Goal: Task Accomplishment & Management: Use online tool/utility

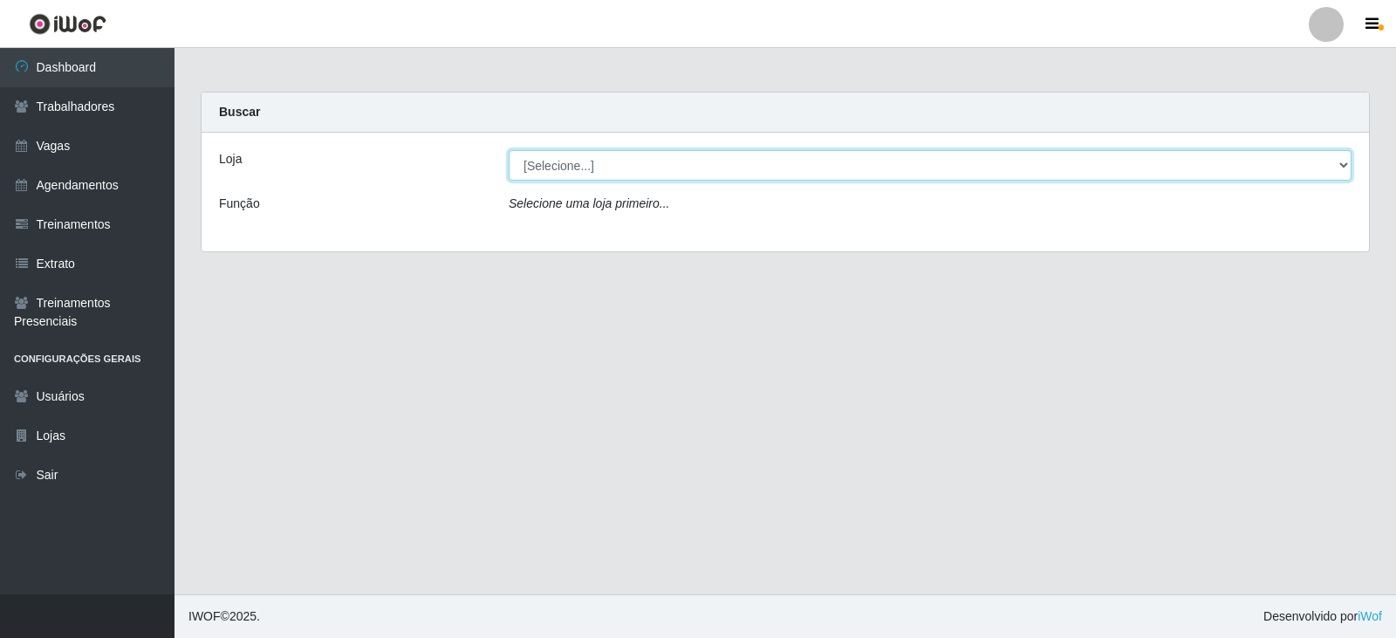
click at [1347, 163] on select "[Selecione...] SuperFácil Atacado - Alto de São Manoel SuperFácil Atacado - Ema…" at bounding box center [930, 165] width 843 height 31
select select "540"
click at [509, 150] on select "[Selecione...] SuperFácil Atacado - Alto de São Manoel SuperFácil Atacado - Ema…" at bounding box center [930, 165] width 843 height 31
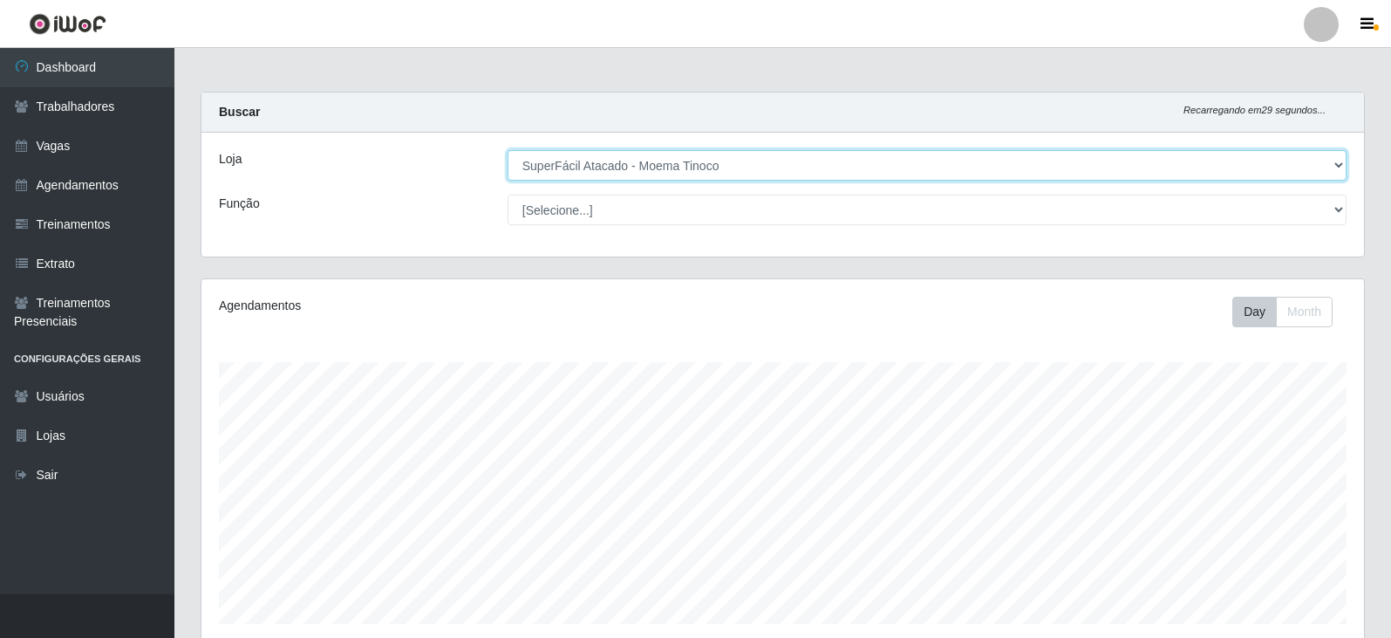
scroll to position [362, 1163]
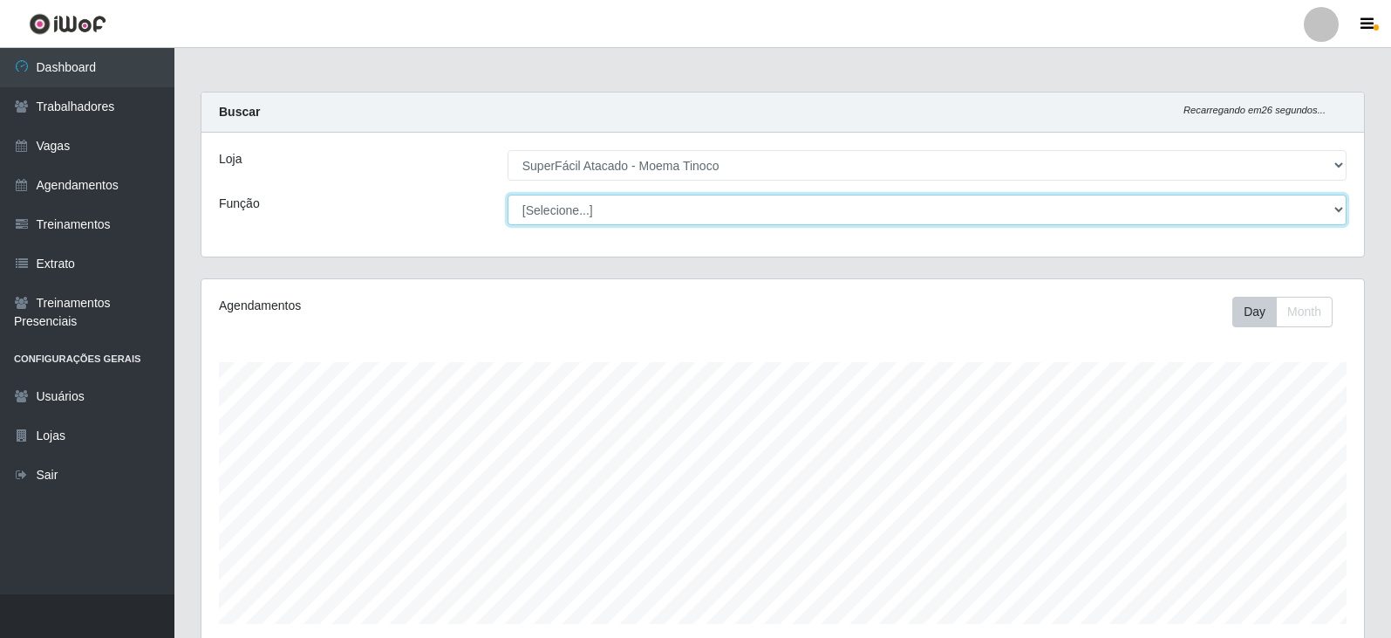
click at [1337, 211] on select "[Selecione...] Embalador Embalador + Embalador ++ Operador de Caixa Operador de…" at bounding box center [927, 210] width 839 height 31
click at [508, 195] on select "[Selecione...] Embalador Embalador + Embalador ++ Operador de Caixa Operador de…" at bounding box center [927, 210] width 839 height 31
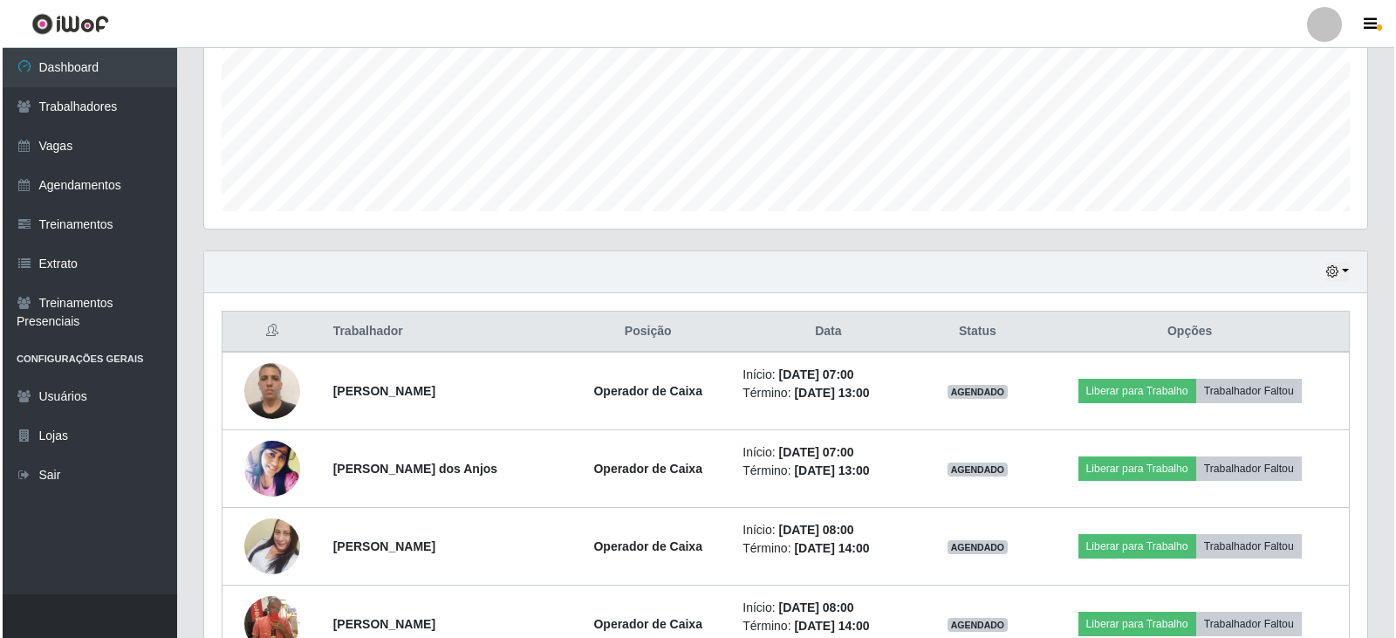
scroll to position [436, 0]
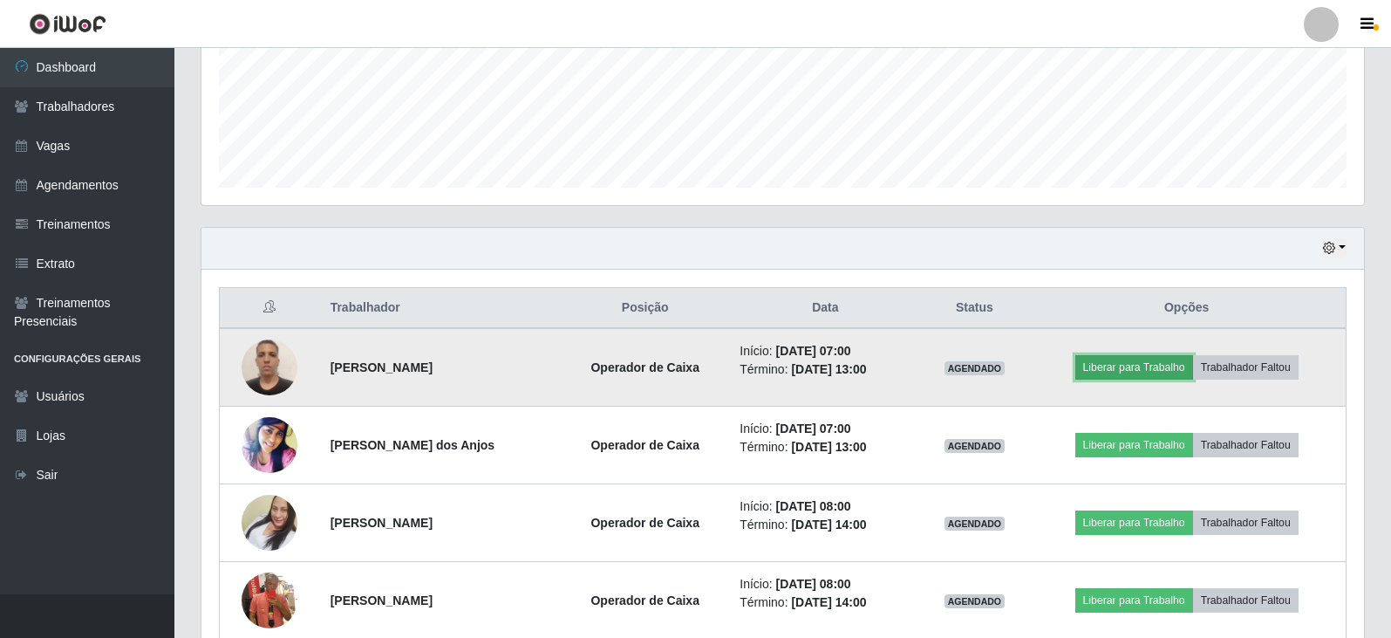
click at [1178, 371] on button "Liberar para Trabalho" at bounding box center [1135, 367] width 118 height 24
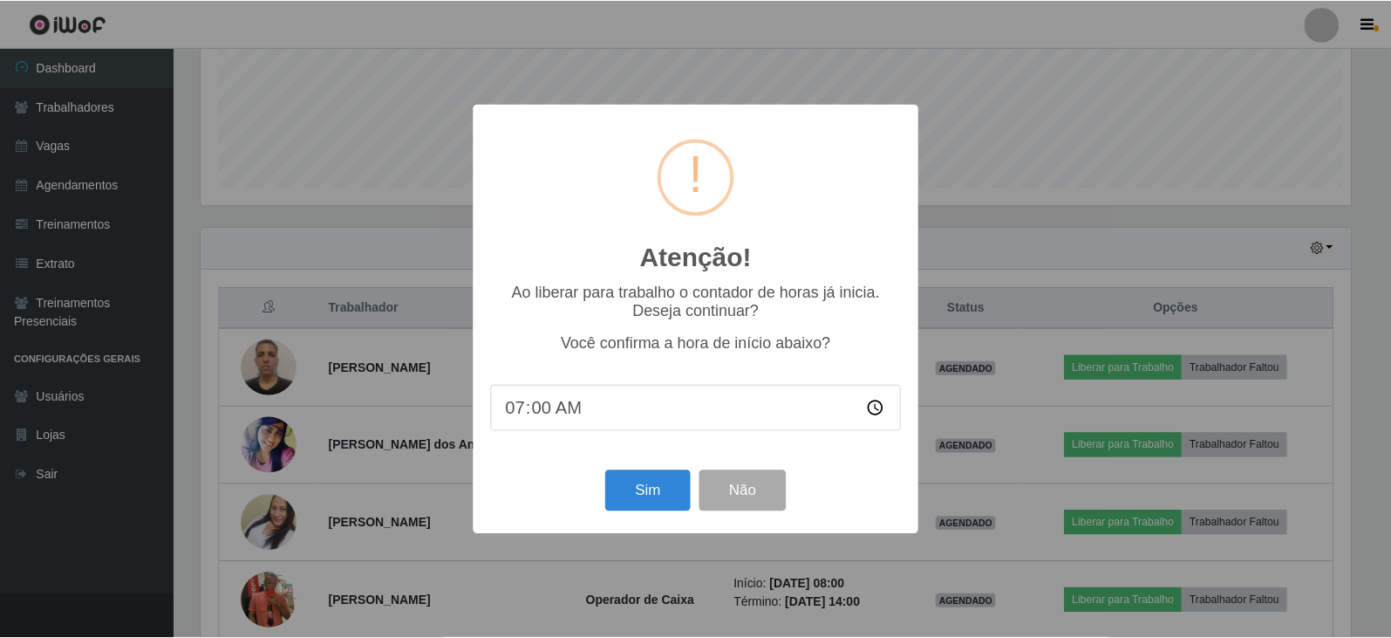
scroll to position [362, 1154]
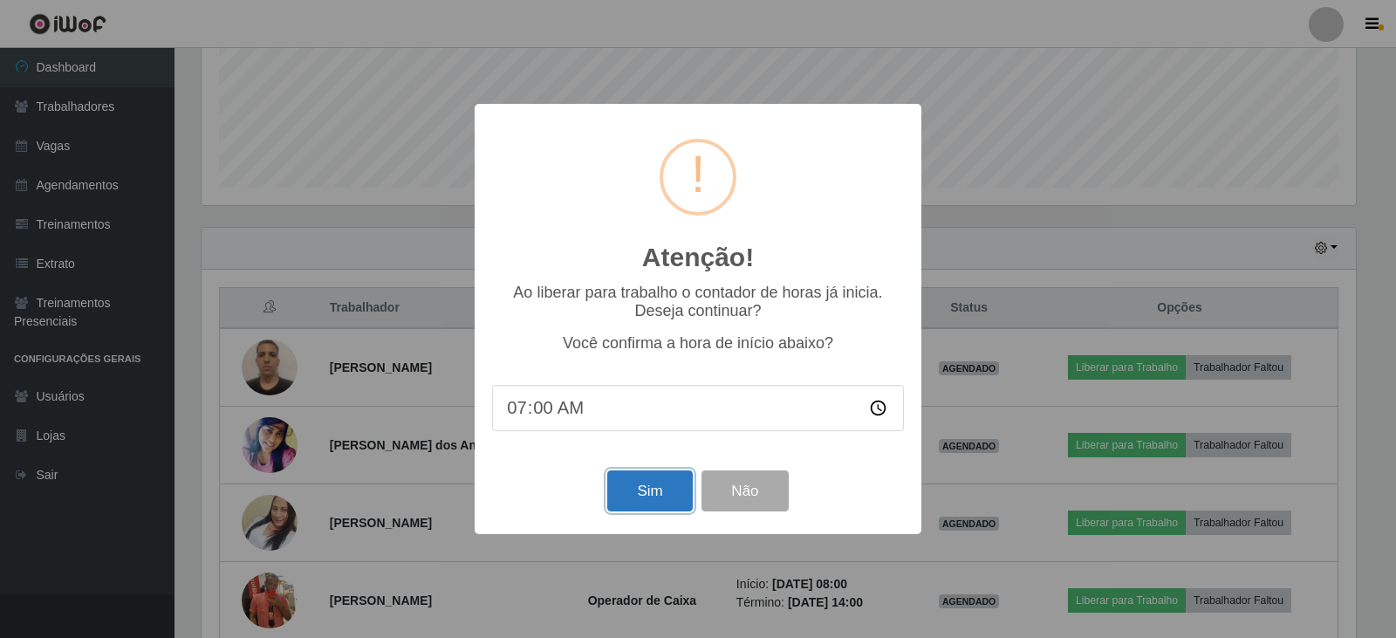
click at [668, 502] on button "Sim" at bounding box center [649, 490] width 85 height 41
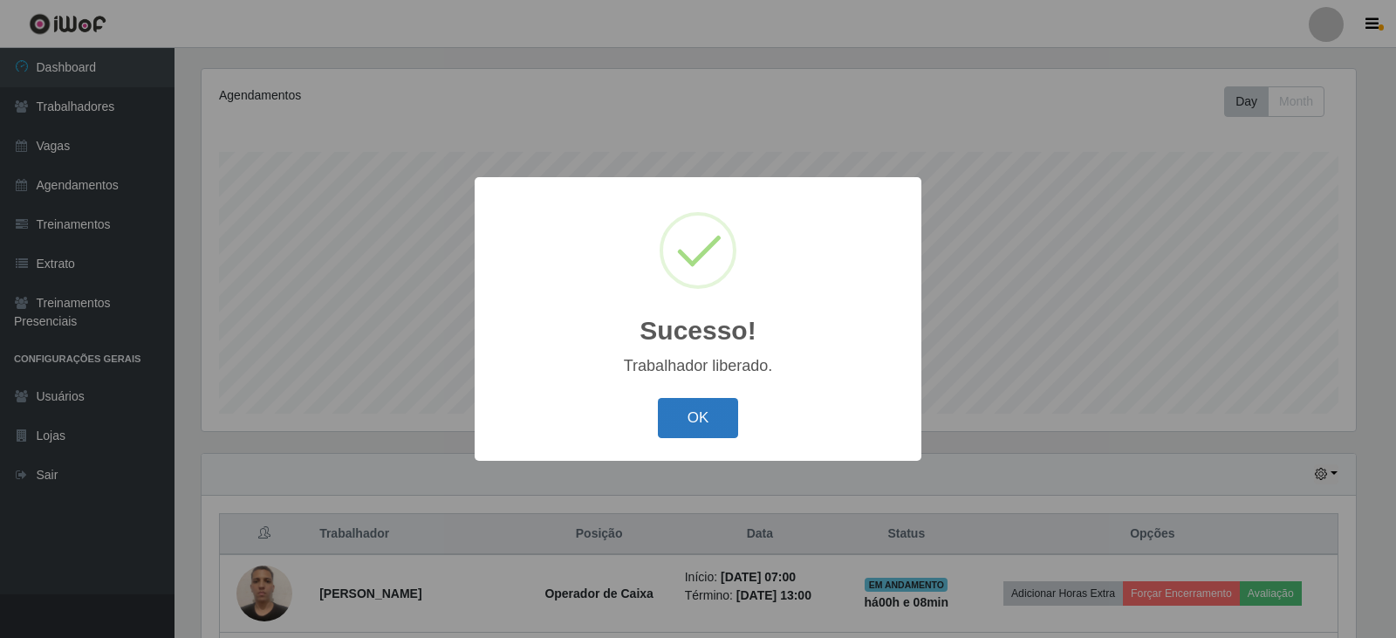
click at [690, 427] on button "OK" at bounding box center [698, 418] width 81 height 41
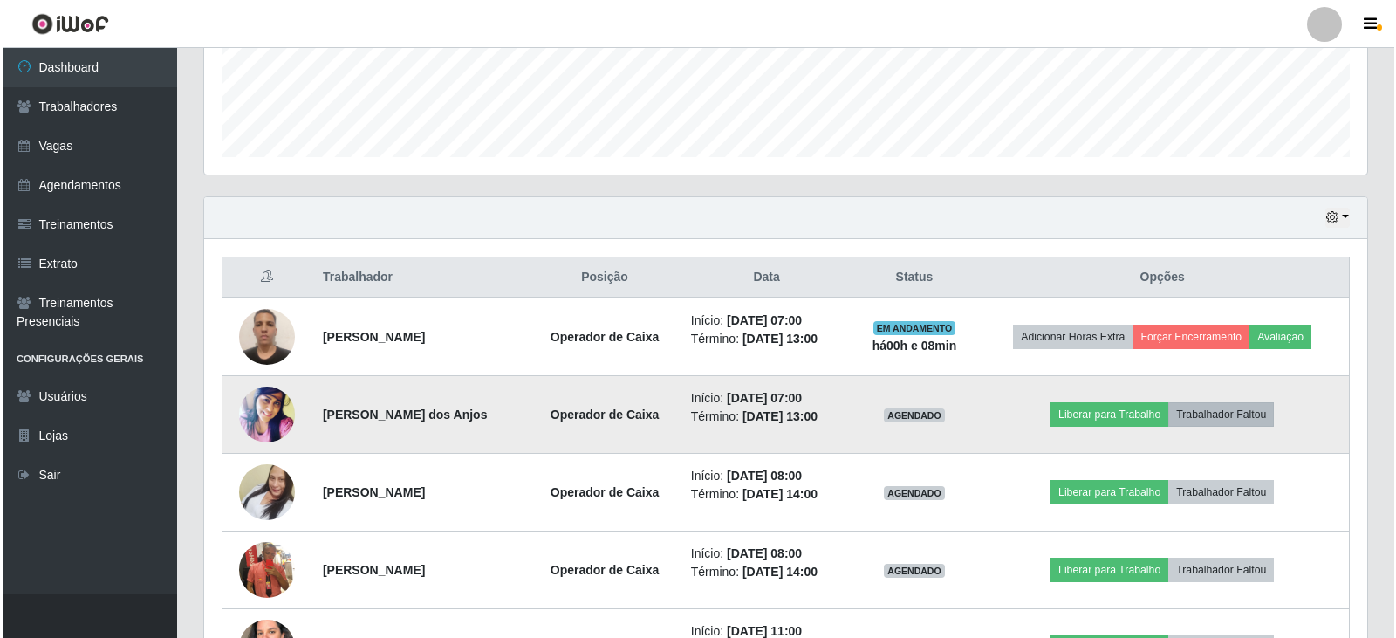
scroll to position [472, 0]
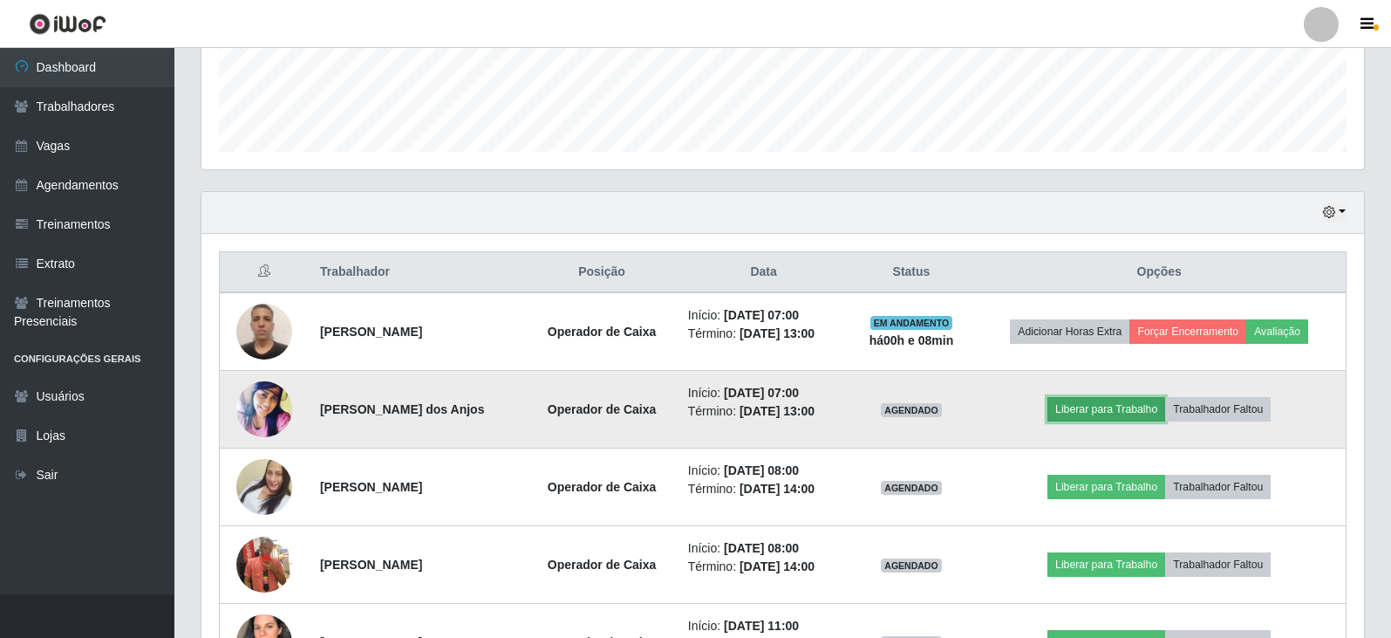
click at [1100, 413] on button "Liberar para Trabalho" at bounding box center [1107, 409] width 118 height 24
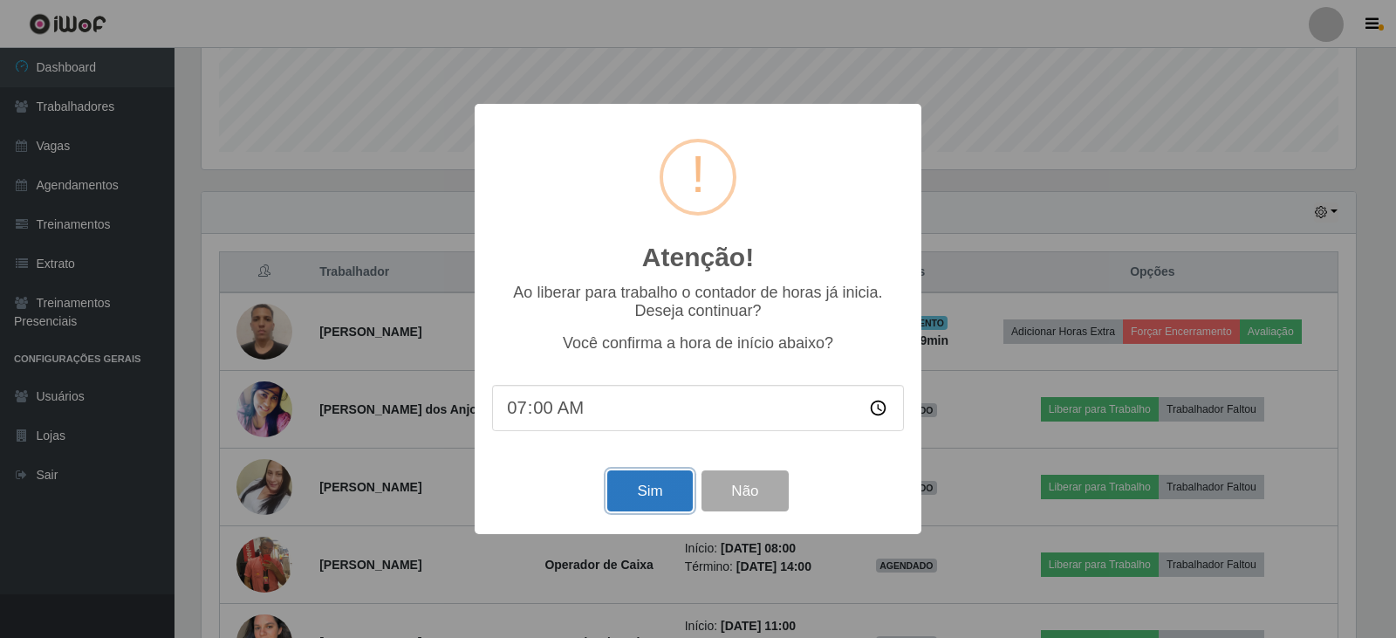
click at [656, 494] on button "Sim" at bounding box center [649, 490] width 85 height 41
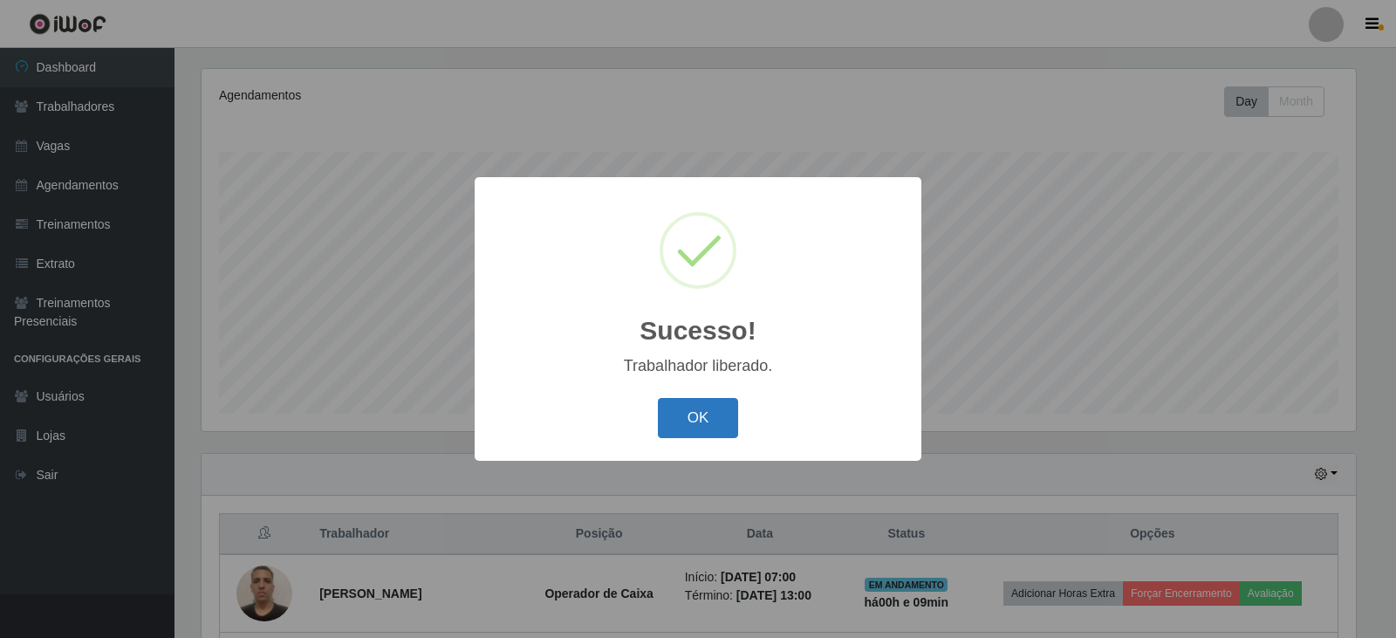
click at [712, 426] on button "OK" at bounding box center [698, 418] width 81 height 41
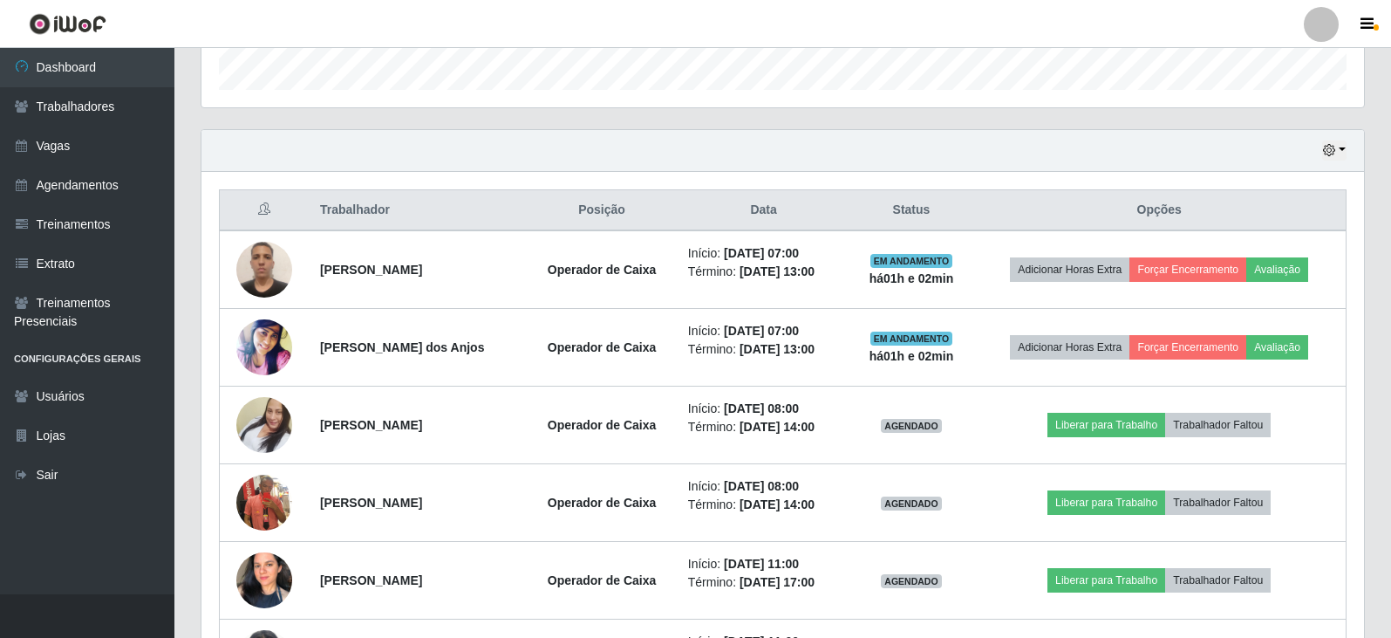
scroll to position [559, 0]
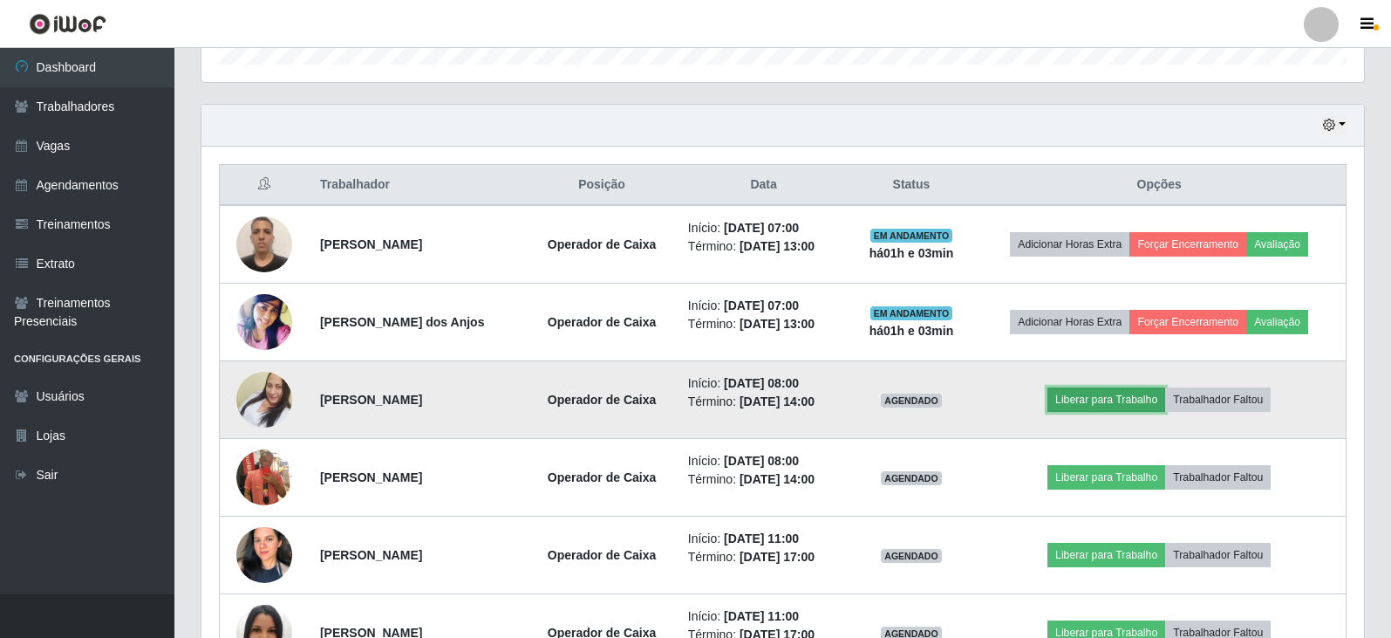
click at [1104, 403] on button "Liberar para Trabalho" at bounding box center [1107, 399] width 118 height 24
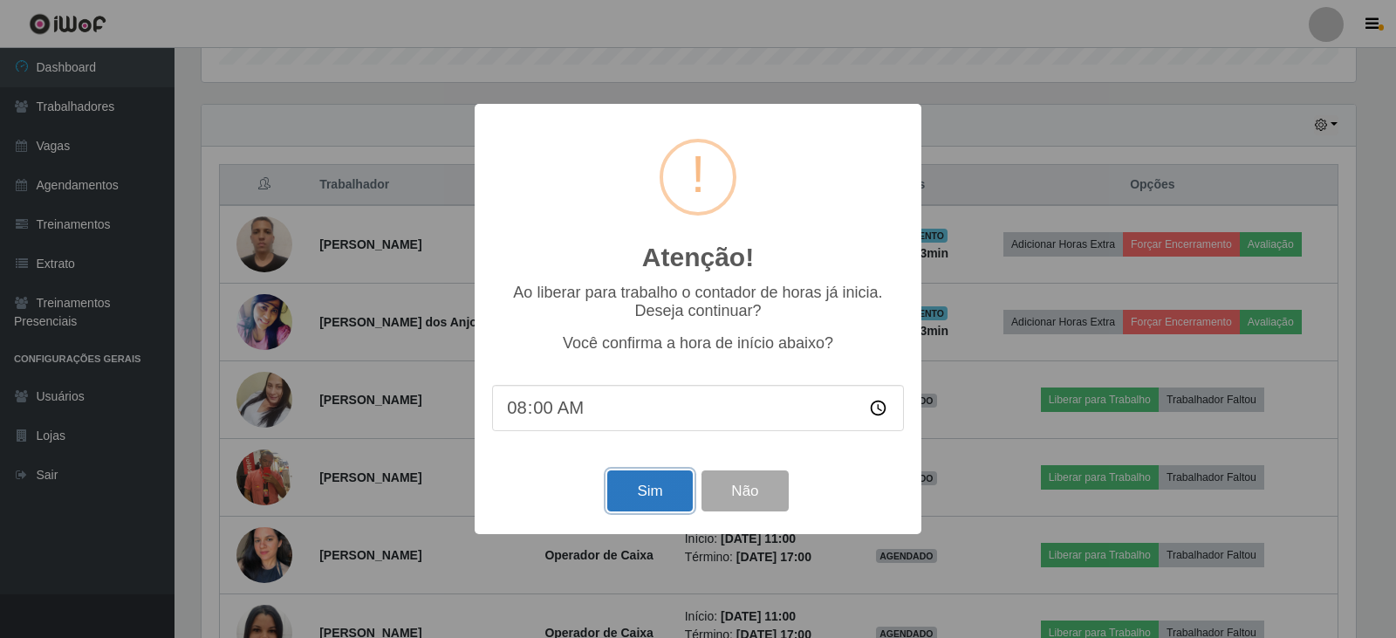
click at [651, 502] on button "Sim" at bounding box center [649, 490] width 85 height 41
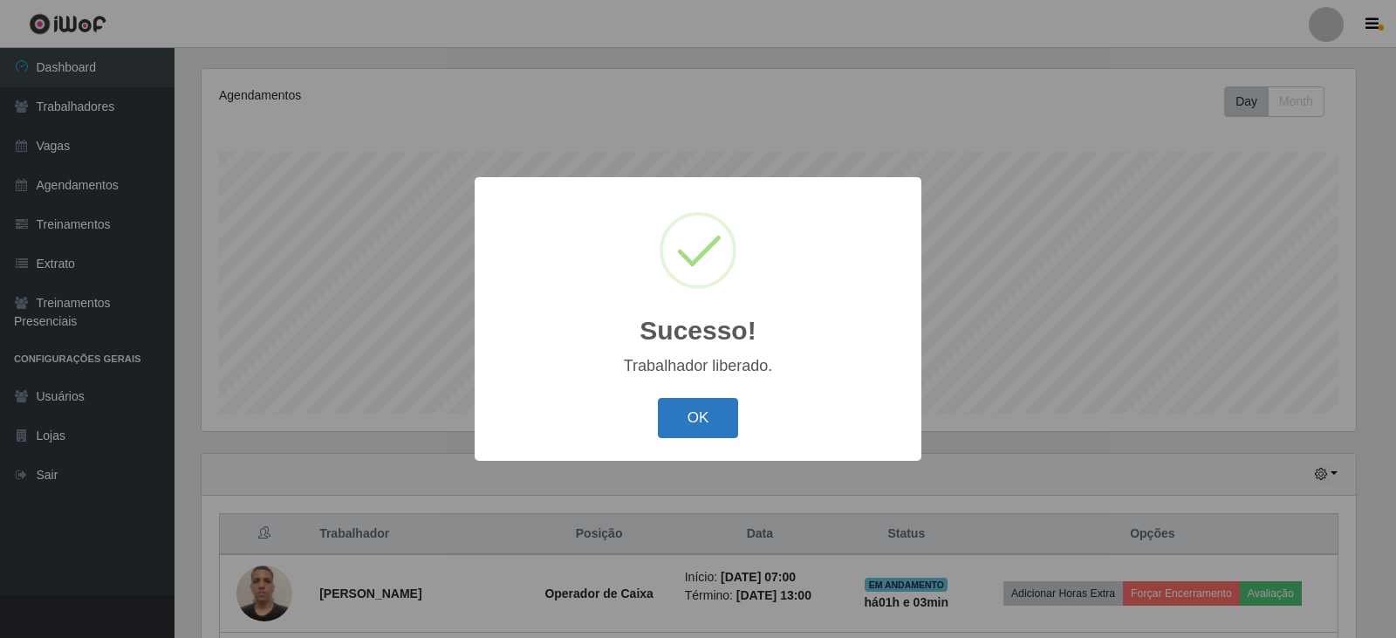
click at [719, 420] on button "OK" at bounding box center [698, 418] width 81 height 41
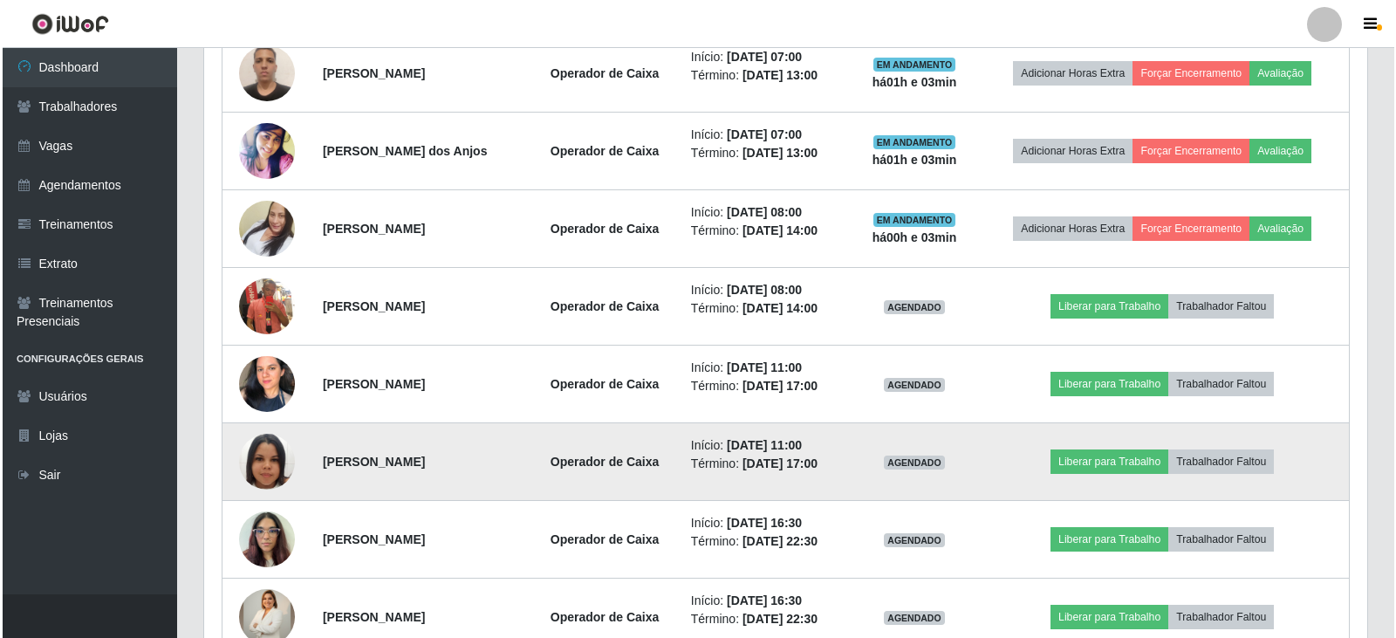
scroll to position [734, 0]
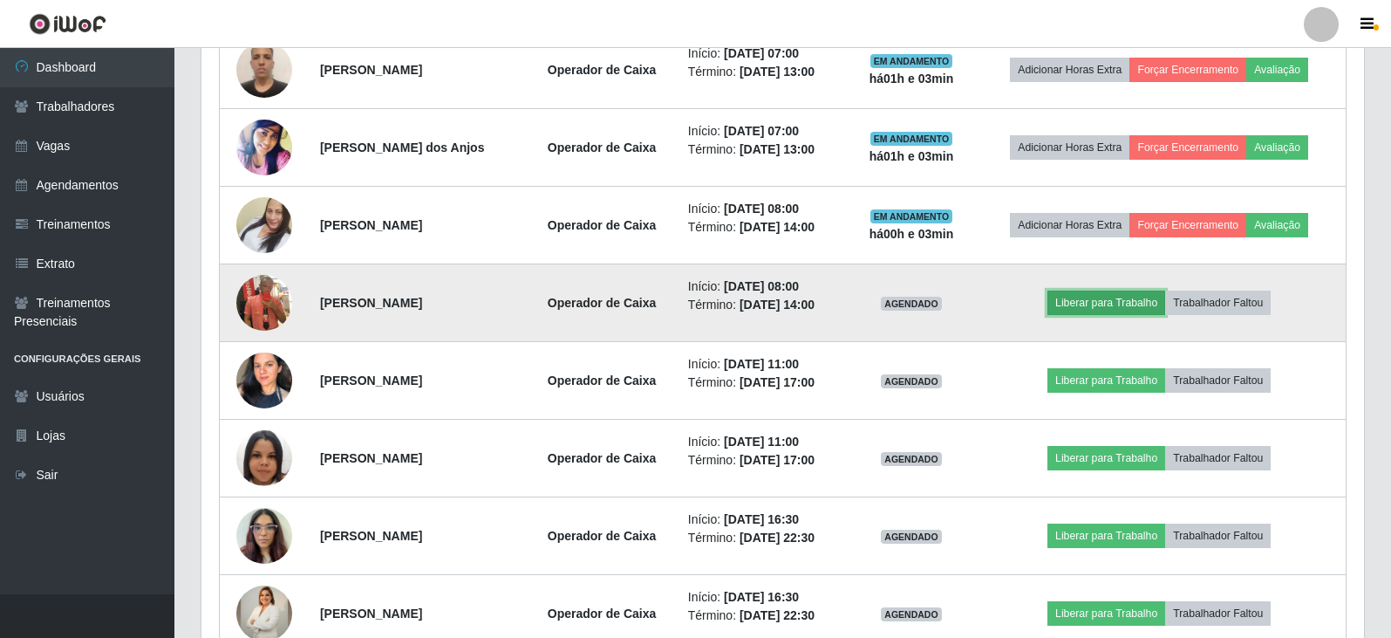
click at [1111, 309] on button "Liberar para Trabalho" at bounding box center [1107, 302] width 118 height 24
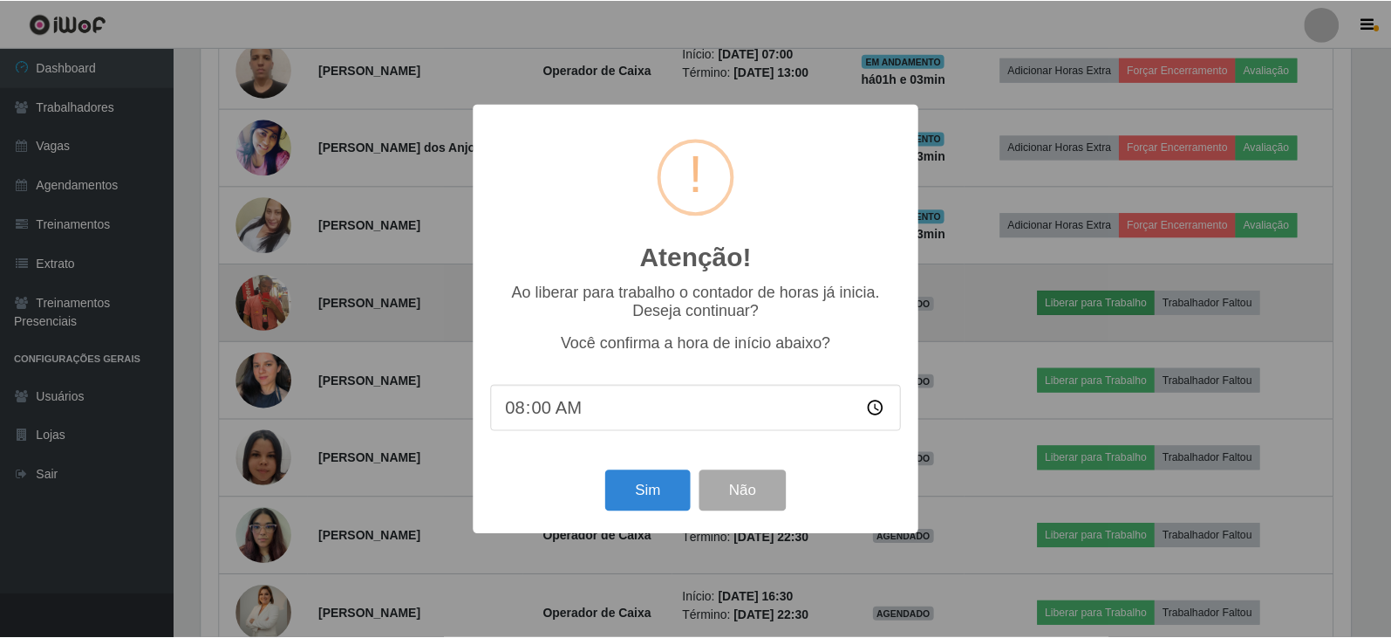
scroll to position [362, 1154]
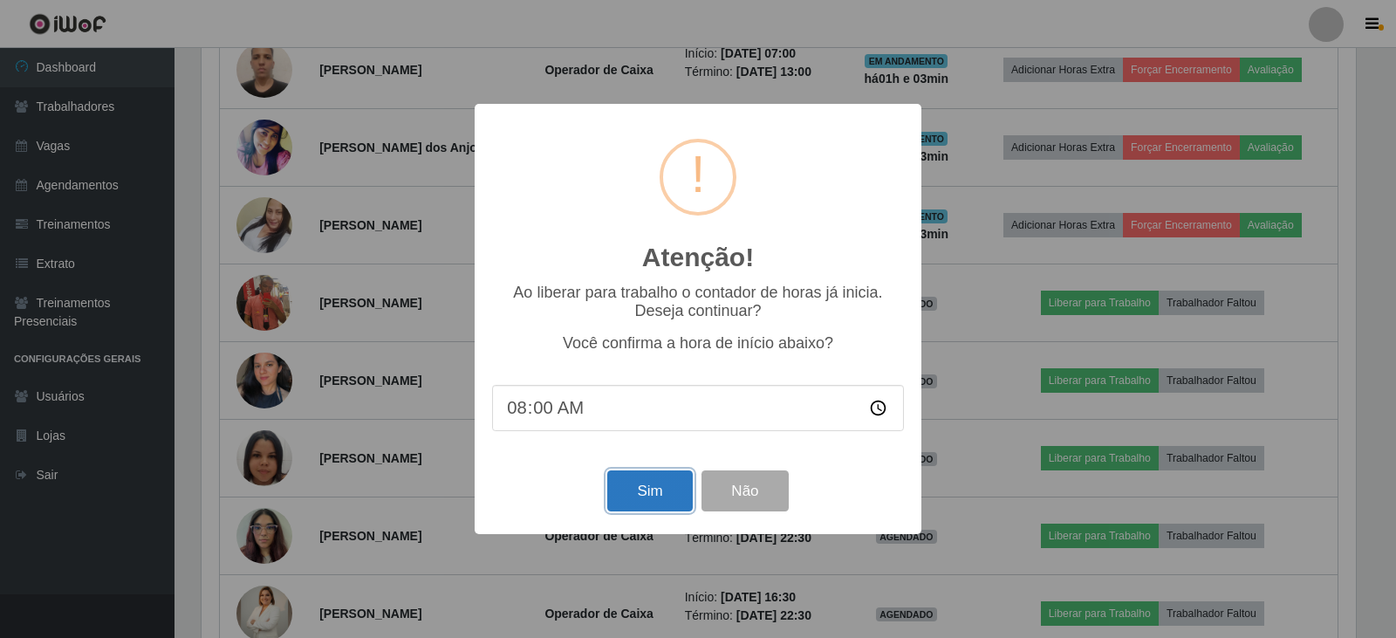
click at [655, 503] on button "Sim" at bounding box center [649, 490] width 85 height 41
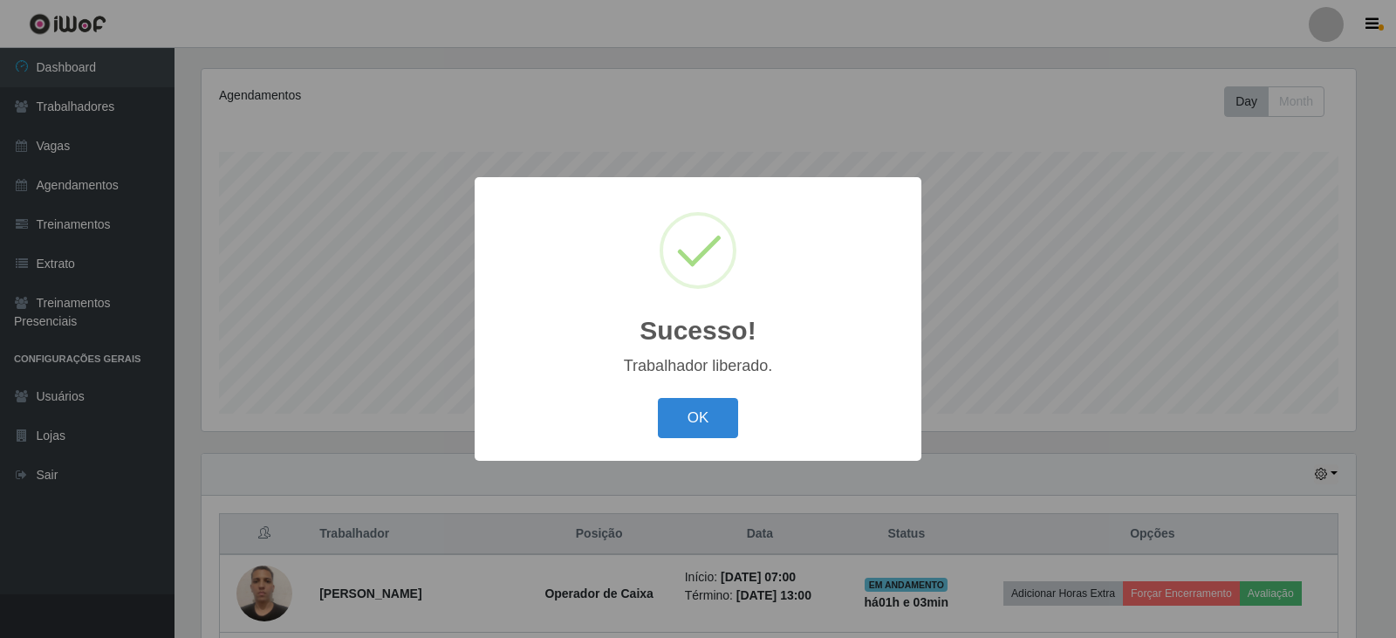
click at [665, 421] on button "OK" at bounding box center [698, 418] width 81 height 41
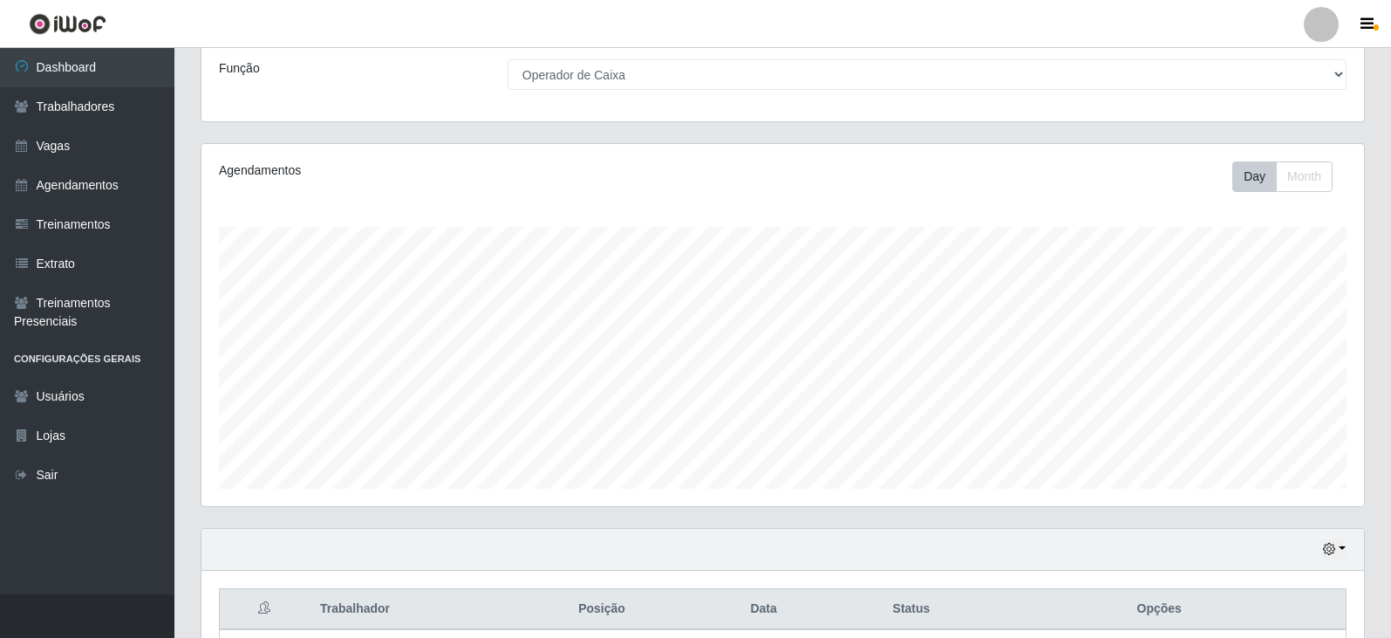
scroll to position [0, 0]
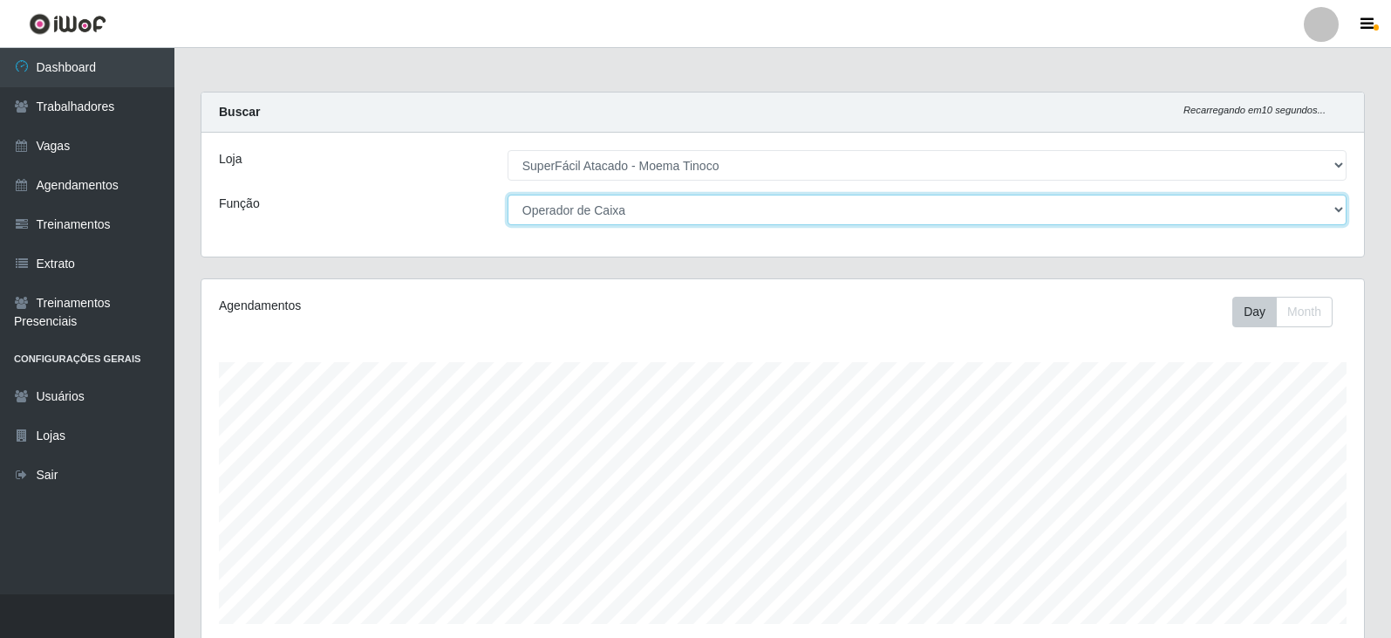
click at [1342, 209] on select "[Selecione...] Embalador Embalador + Embalador ++ Operador de Caixa Operador de…" at bounding box center [927, 210] width 839 height 31
select select "1"
click at [508, 195] on select "[Selecione...] Embalador Embalador + Embalador ++ Operador de Caixa Operador de…" at bounding box center [927, 210] width 839 height 31
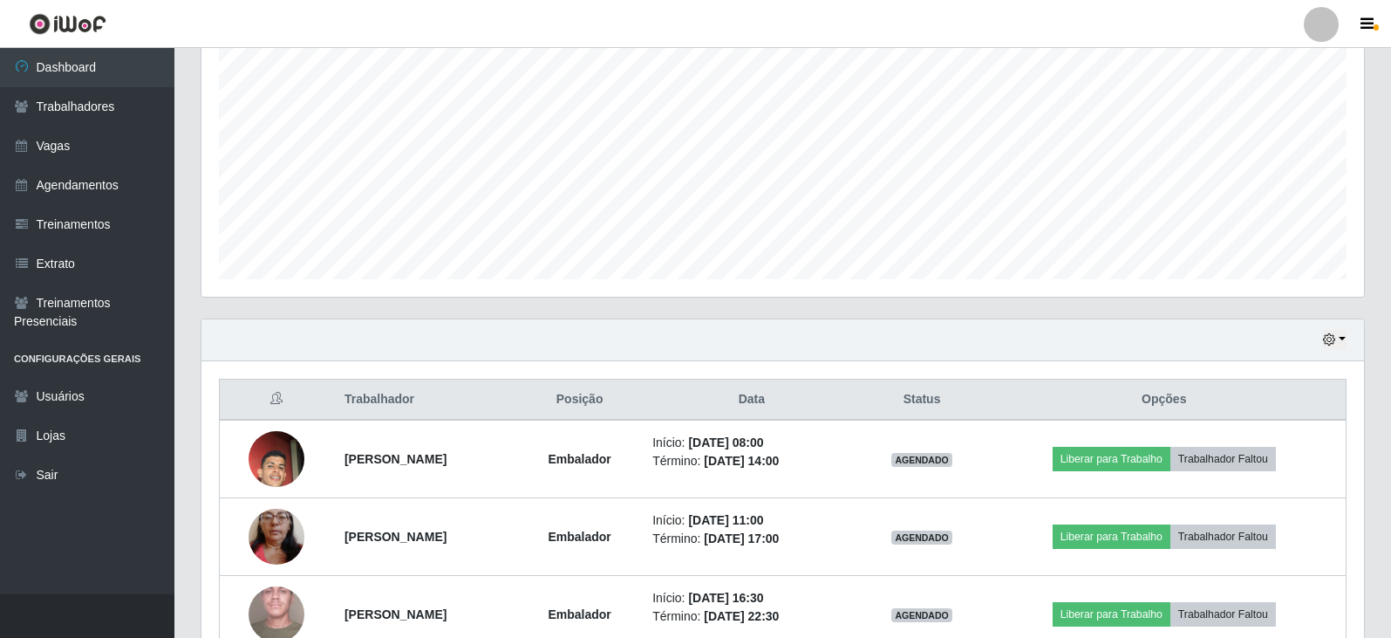
scroll to position [521, 0]
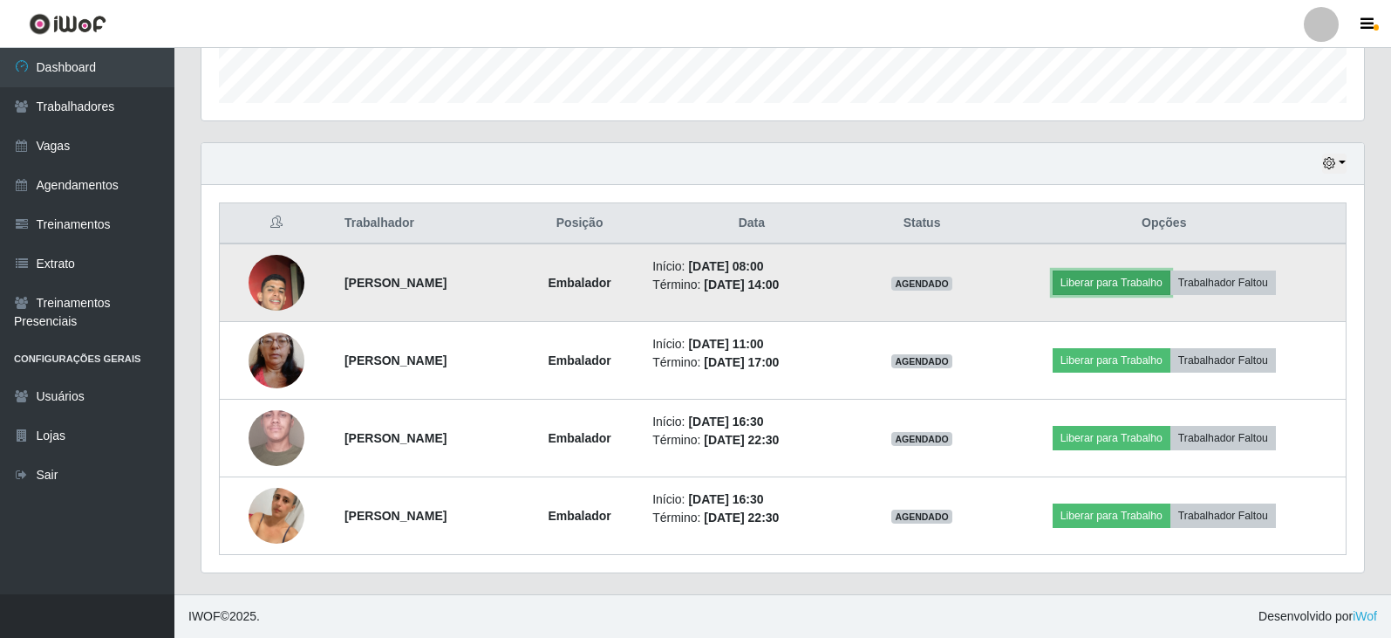
click at [1102, 282] on button "Liberar para Trabalho" at bounding box center [1112, 282] width 118 height 24
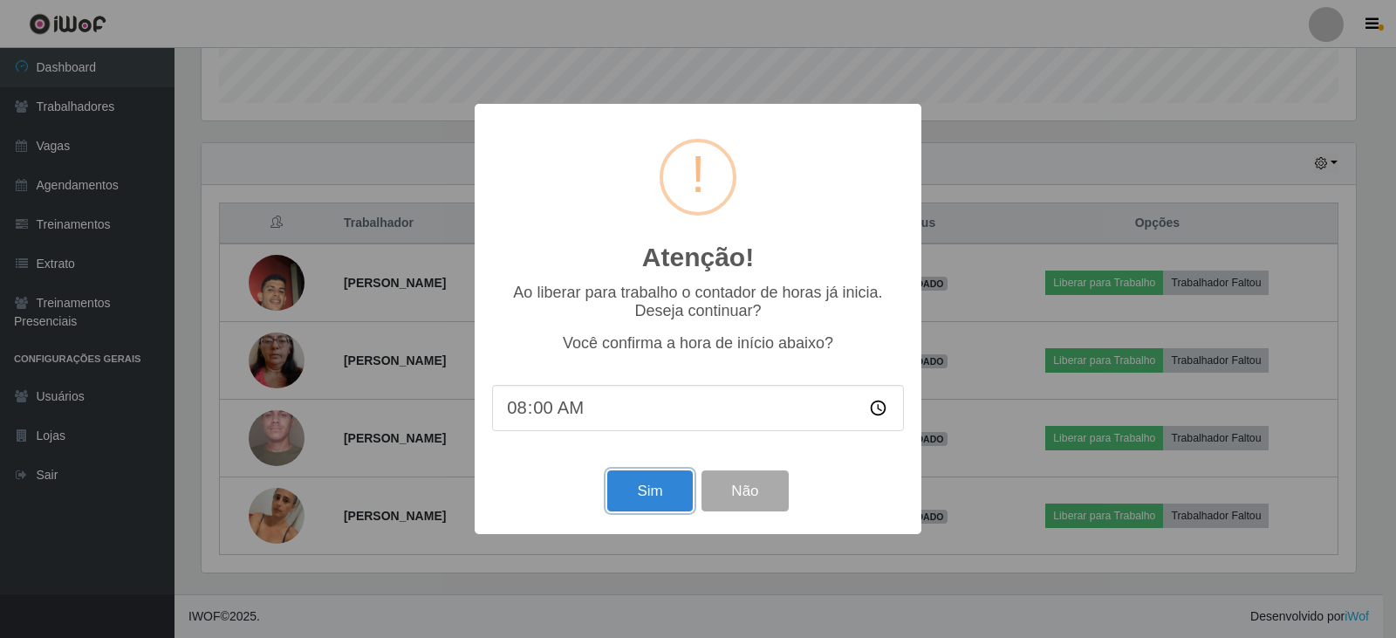
drag, startPoint x: 648, startPoint y: 494, endPoint x: 662, endPoint y: 469, distance: 28.1
click at [649, 494] on button "Sim" at bounding box center [649, 490] width 85 height 41
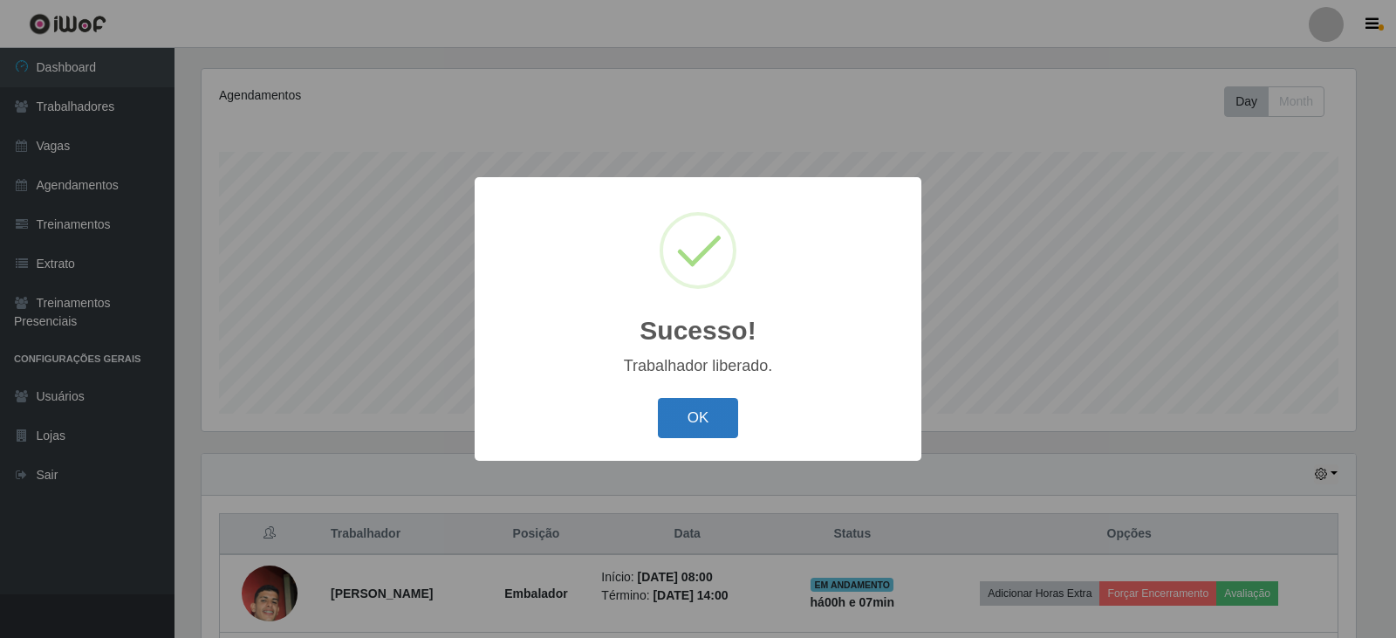
click at [688, 413] on button "OK" at bounding box center [698, 418] width 81 height 41
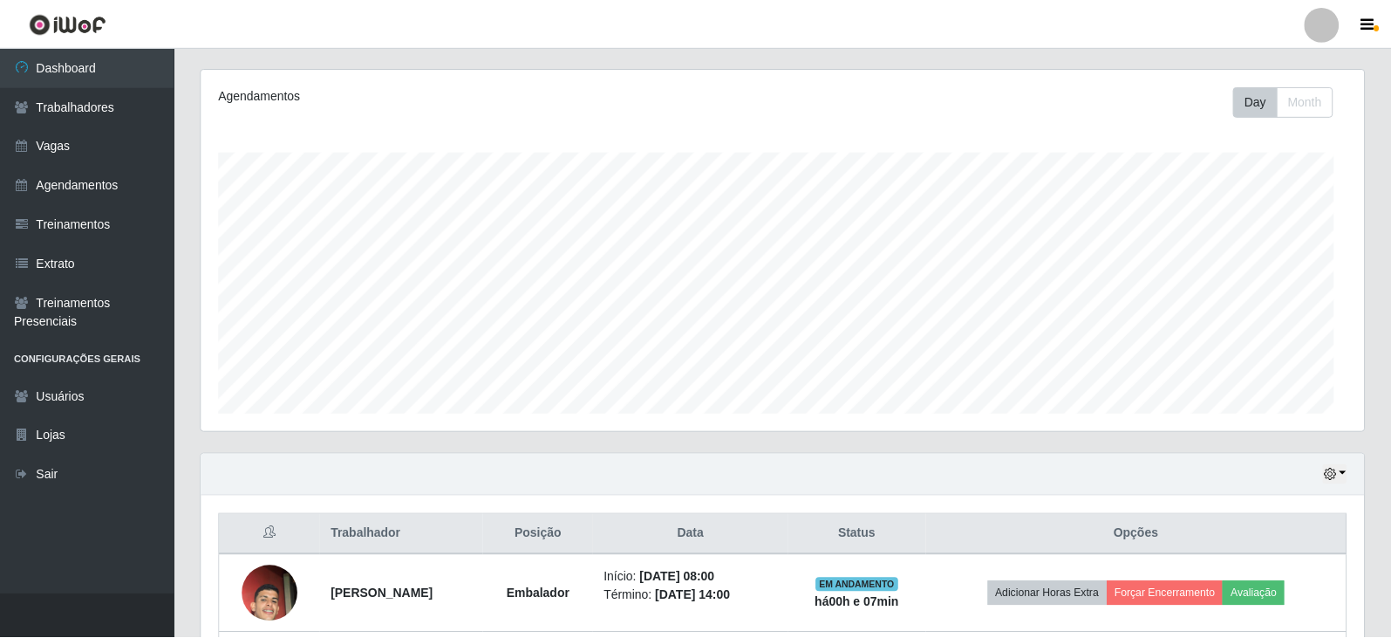
scroll to position [362, 1163]
